Goal: Contribute content: Add original content to the website for others to see

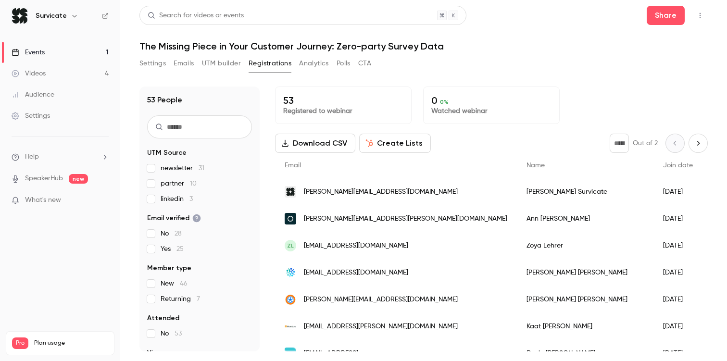
scroll to position [1174, 0]
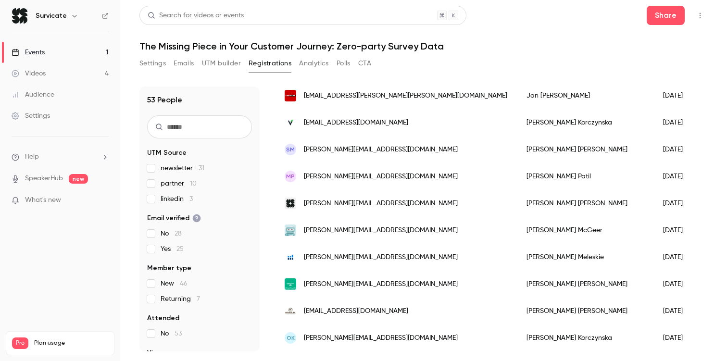
click at [31, 48] on div "Events" at bounding box center [28, 53] width 33 height 10
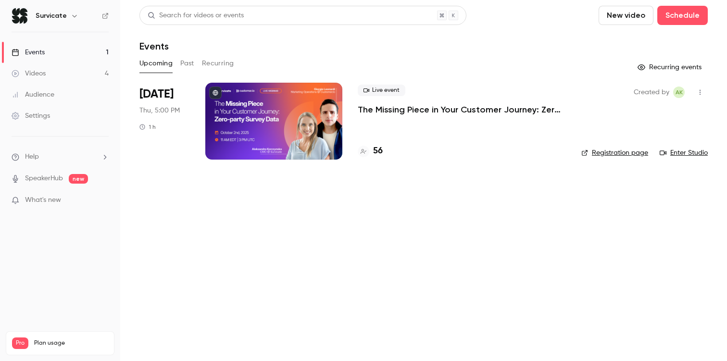
click at [687, 154] on link "Enter Studio" at bounding box center [684, 153] width 48 height 10
click at [629, 13] on button "New video" at bounding box center [626, 15] width 55 height 19
click at [637, 46] on div "Record" at bounding box center [661, 42] width 73 height 10
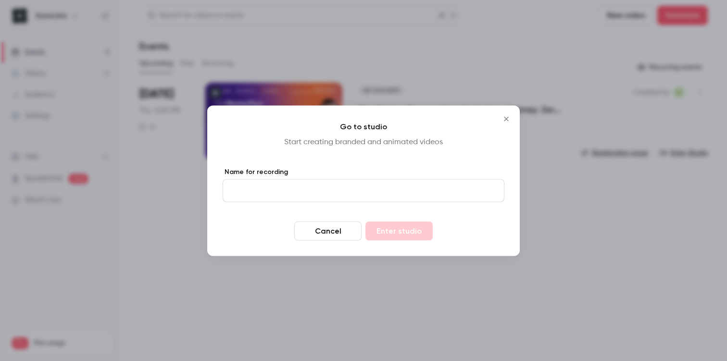
click at [301, 190] on input "Name for recording" at bounding box center [364, 190] width 282 height 23
type input "*******"
click at [393, 231] on button "Enter studio" at bounding box center [399, 230] width 67 height 19
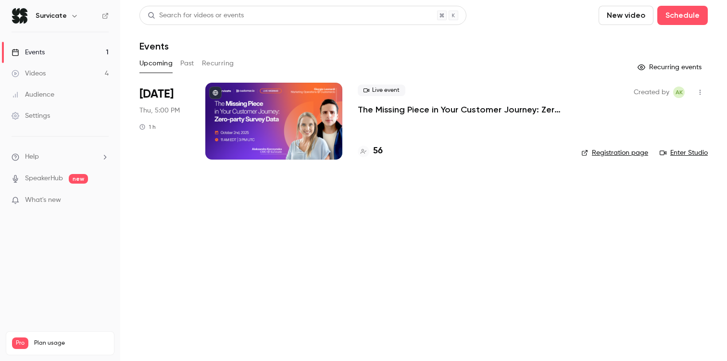
click at [67, 55] on link "Events 1" at bounding box center [60, 52] width 120 height 21
click at [61, 77] on link "Videos 4" at bounding box center [60, 73] width 120 height 21
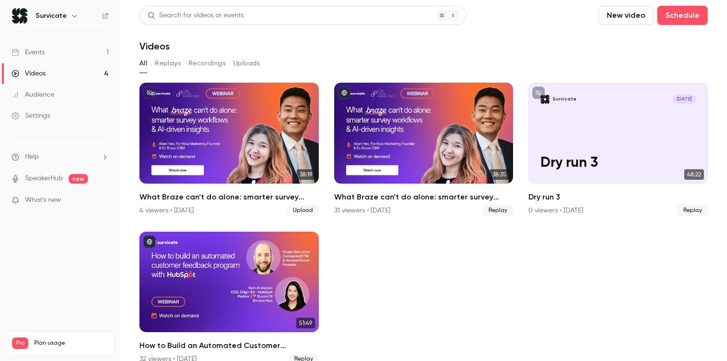
click at [217, 62] on button "Recordings" at bounding box center [207, 63] width 37 height 15
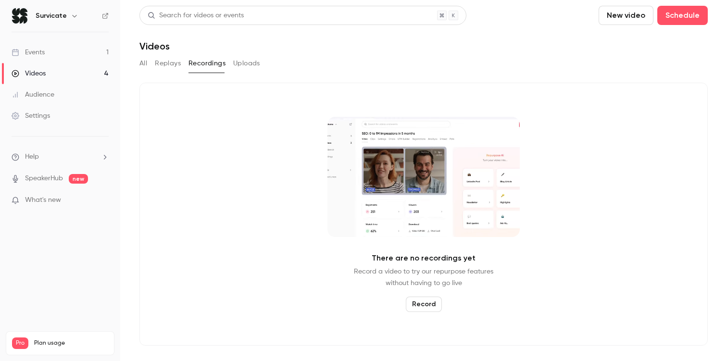
click at [140, 67] on button "All" at bounding box center [144, 63] width 8 height 15
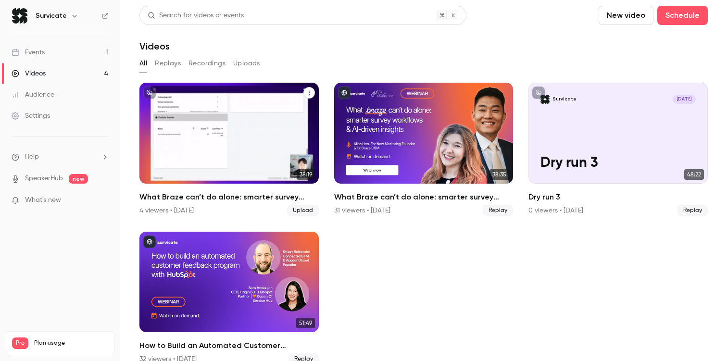
click at [241, 121] on div "What Braze can’t do alone: smarter survey workflows & AI-driven insights" at bounding box center [229, 133] width 179 height 101
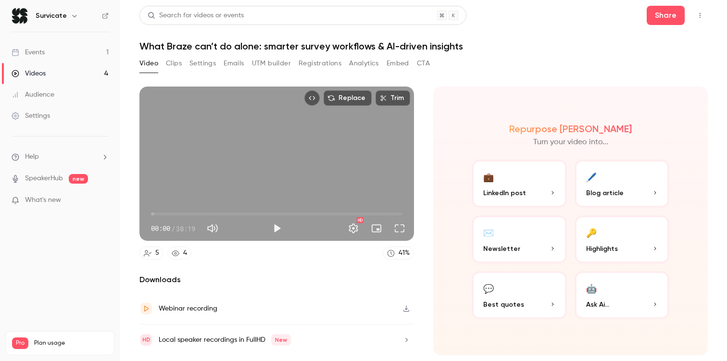
click at [703, 17] on icon "Top Bar Actions" at bounding box center [701, 15] width 8 height 7
click at [703, 17] on div at bounding box center [363, 180] width 727 height 361
click at [84, 68] on link "Videos 4" at bounding box center [60, 73] width 120 height 21
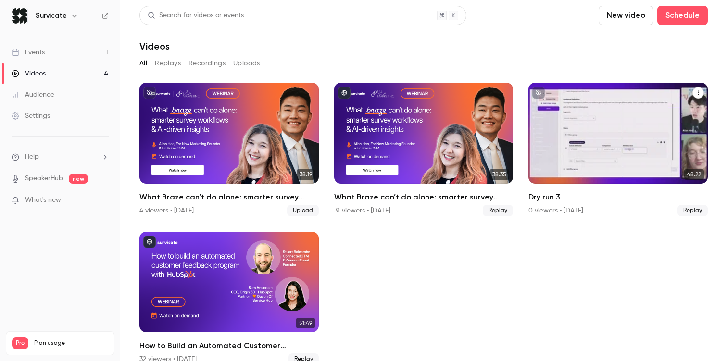
click at [621, 133] on div "Survicate [DATE] Dry run 3" at bounding box center [618, 133] width 179 height 101
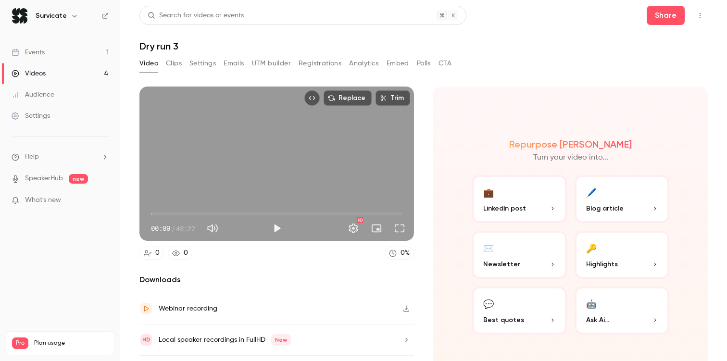
click at [692, 11] on div "Share" at bounding box center [677, 15] width 61 height 19
click at [697, 13] on icon "Top Bar Actions" at bounding box center [701, 15] width 8 height 7
click at [67, 77] on div at bounding box center [363, 180] width 727 height 361
click at [65, 75] on link "Videos 4" at bounding box center [60, 73] width 120 height 21
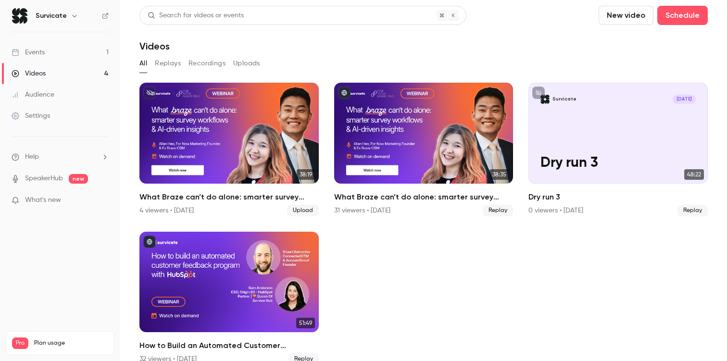
click at [57, 56] on link "Events 1" at bounding box center [60, 52] width 120 height 21
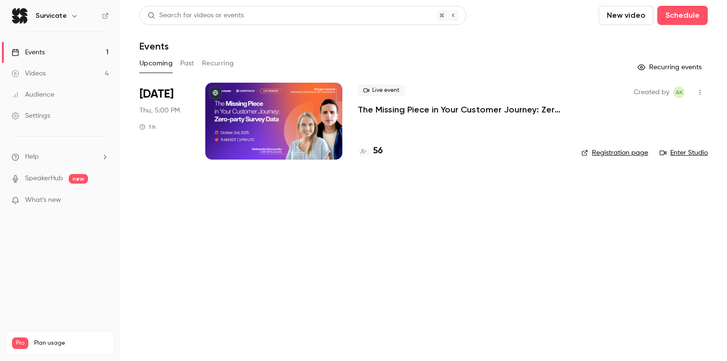
click at [635, 19] on button "New video" at bounding box center [626, 15] width 55 height 19
click at [637, 45] on div "Record" at bounding box center [661, 42] width 73 height 10
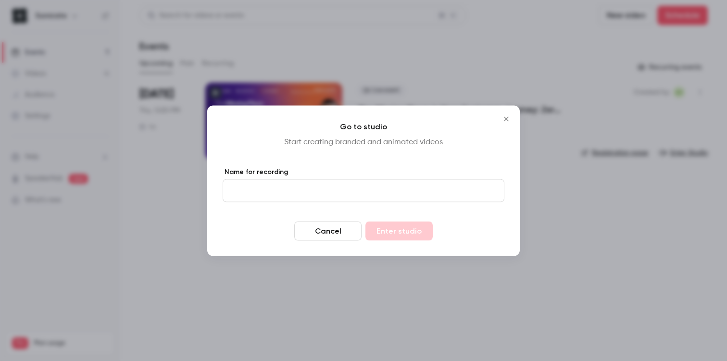
click at [260, 197] on input "Name for recording" at bounding box center [364, 190] width 282 height 23
type input "*******"
click at [430, 225] on button "Enter studio" at bounding box center [399, 230] width 67 height 19
